Goal: Task Accomplishment & Management: Complete application form

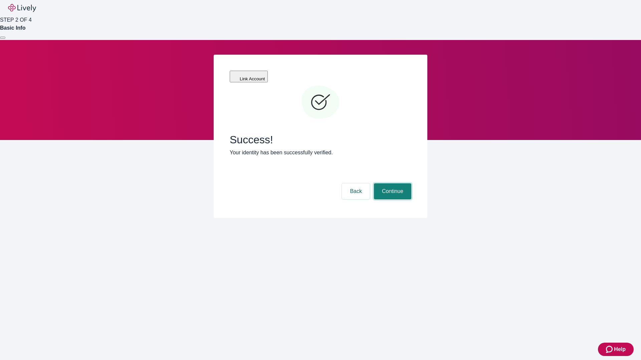
click at [391, 184] on button "Continue" at bounding box center [392, 192] width 37 height 16
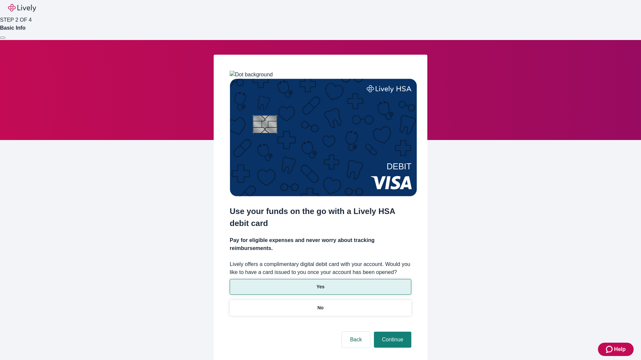
click at [320, 284] on p "Yes" at bounding box center [320, 287] width 8 height 7
click at [391, 332] on button "Continue" at bounding box center [392, 340] width 37 height 16
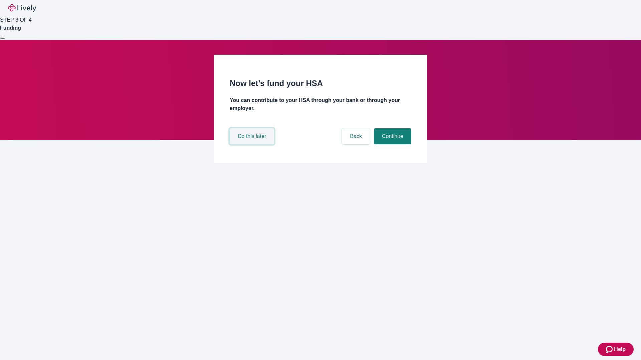
click at [253, 144] on button "Do this later" at bounding box center [252, 136] width 44 height 16
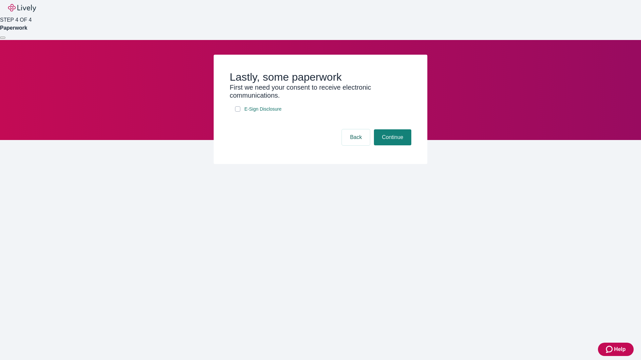
click at [238, 112] on input "E-Sign Disclosure" at bounding box center [237, 108] width 5 height 5
checkbox input "true"
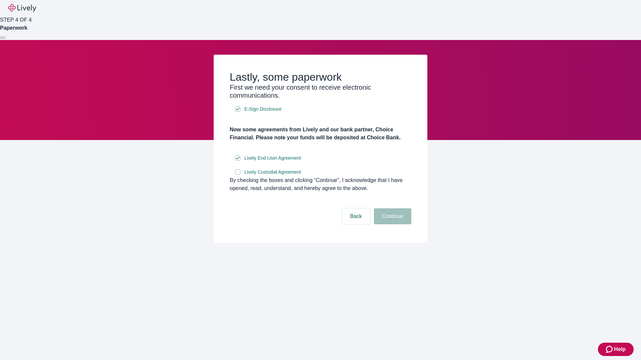
click at [238, 175] on input "Lively Custodial Agreement" at bounding box center [237, 172] width 5 height 5
checkbox input "true"
click at [391, 225] on button "Continue" at bounding box center [392, 217] width 37 height 16
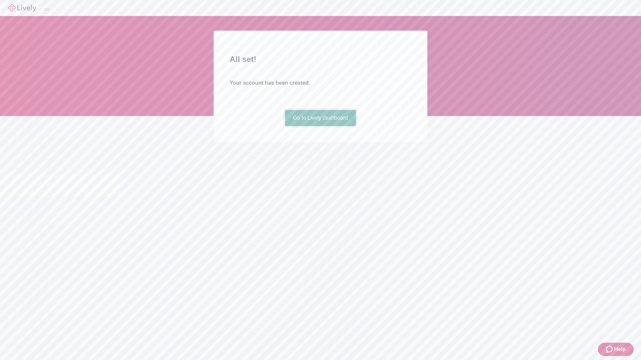
click at [320, 126] on link "Go to Lively dashboard" at bounding box center [320, 118] width 71 height 16
